Goal: Answer question/provide support: Share knowledge or assist other users

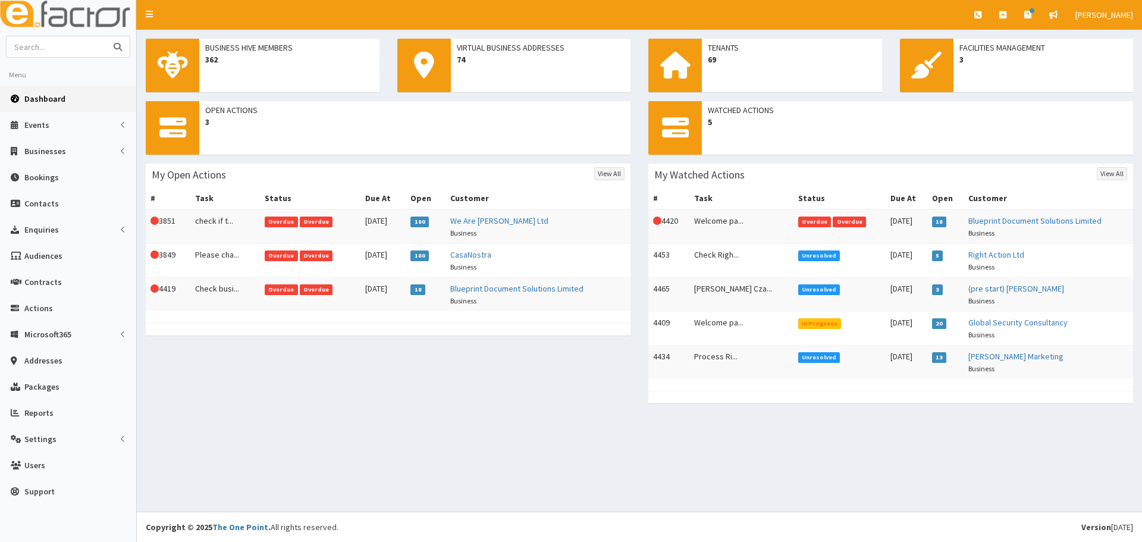
click at [26, 49] on input "text" at bounding box center [57, 46] width 100 height 21
type input "p"
type input "grimsby locks"
click at [106, 36] on button "submit" at bounding box center [118, 46] width 24 height 21
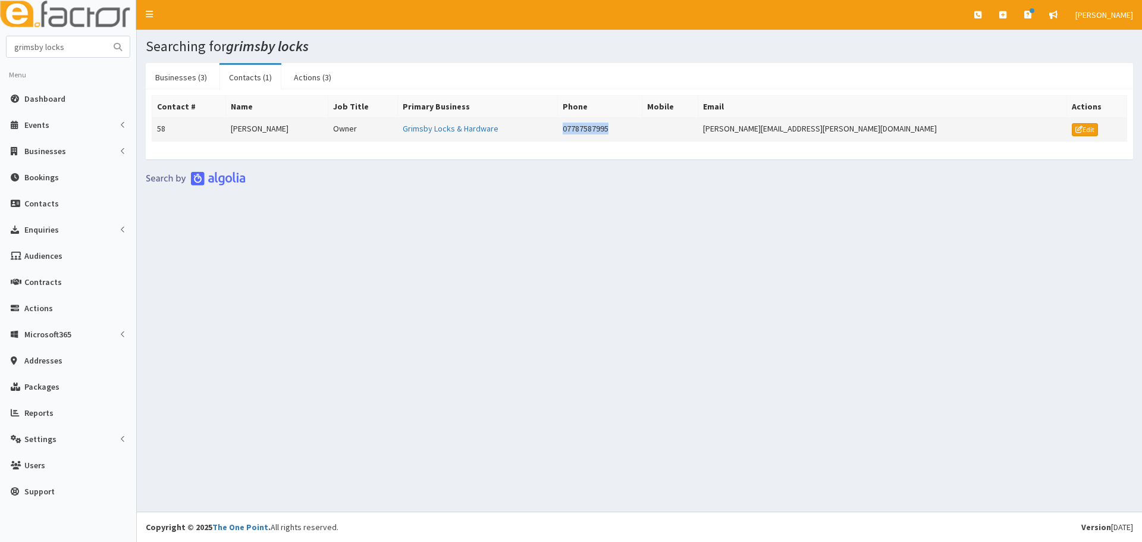
drag, startPoint x: 720, startPoint y: 133, endPoint x: 641, endPoint y: 133, distance: 78.5
click at [641, 133] on tr "58 Patrick Hotson Owner Grimsby Locks & Hardware 07787587995 patrick.hotson@hot…" at bounding box center [639, 130] width 975 height 24
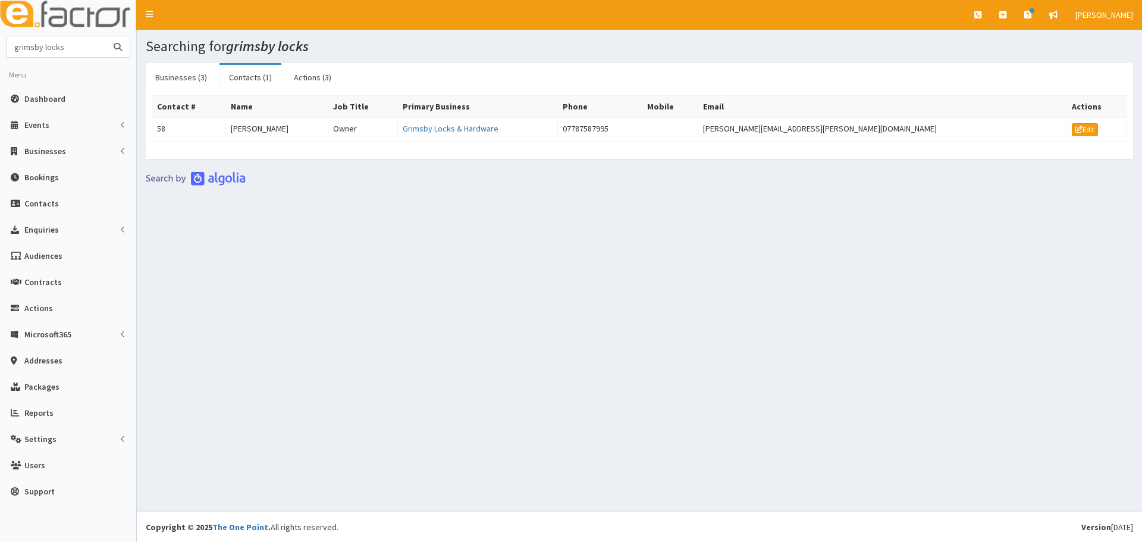
drag, startPoint x: 71, startPoint y: 45, endPoint x: 14, endPoint y: 21, distance: 61.6
click at [0, 36] on section "grimsby locks Menu Dashboard Events Events Apps" at bounding box center [68, 273] width 136 height 475
type input "scunthorpes"
click at [106, 36] on button "submit" at bounding box center [118, 46] width 24 height 21
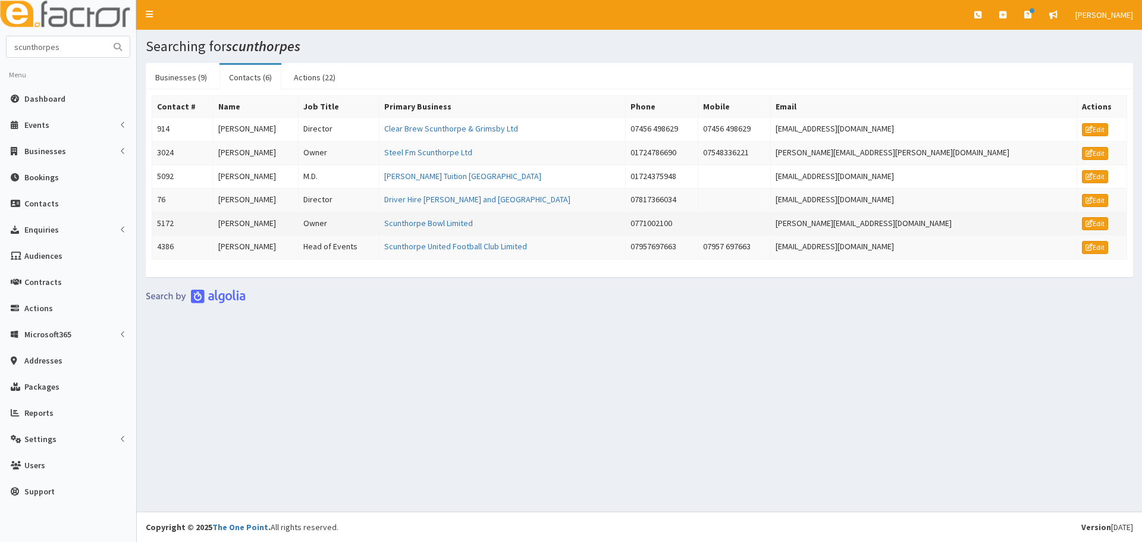
click at [465, 228] on td "Scunthorpe Bowl Limited" at bounding box center [502, 224] width 246 height 24
click at [465, 223] on link "Scunthorpe Bowl Limited" at bounding box center [428, 223] width 89 height 11
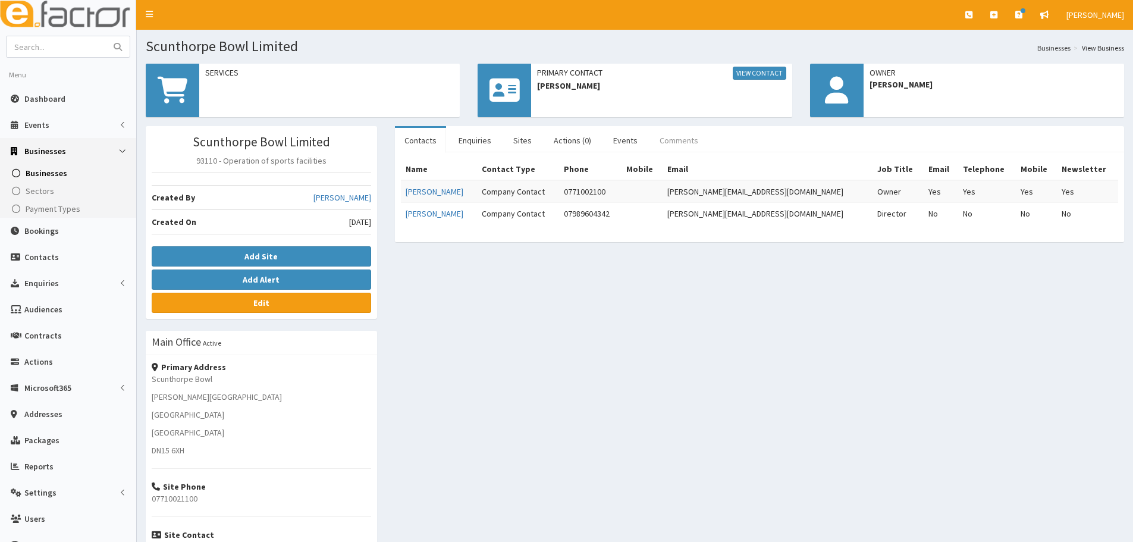
click at [685, 136] on link "Comments" at bounding box center [679, 140] width 58 height 25
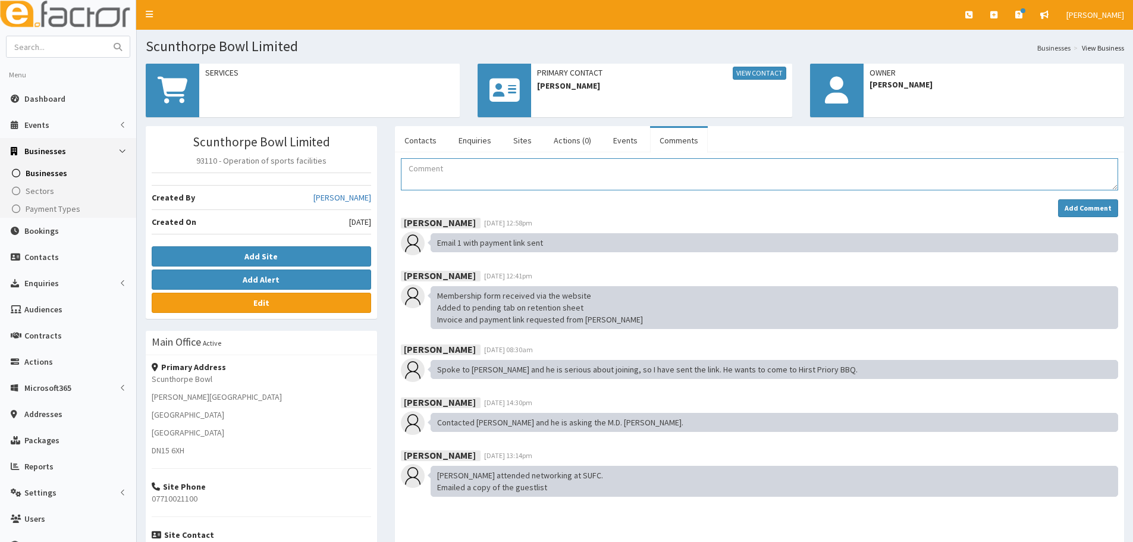
click at [556, 177] on textarea "Comment" at bounding box center [760, 174] width 718 height 32
type textarea "Payment taken by worldpay"
click at [1108, 208] on strong "Add Comment" at bounding box center [1088, 207] width 47 height 9
